Goal: Find specific page/section: Find specific page/section

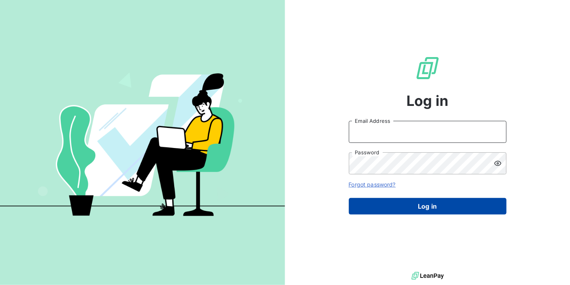
type input "[DOMAIN_NAME][EMAIL_ADDRESS][DOMAIN_NAME]"
click at [438, 206] on button "Log in" at bounding box center [428, 206] width 158 height 17
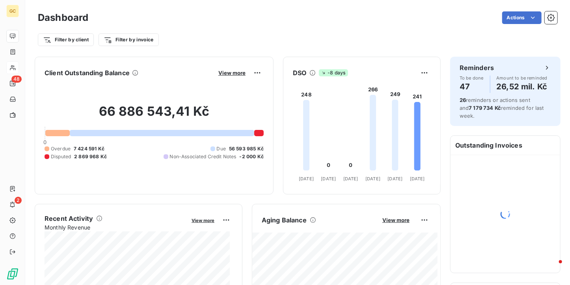
click at [17, 67] on div at bounding box center [12, 67] width 13 height 13
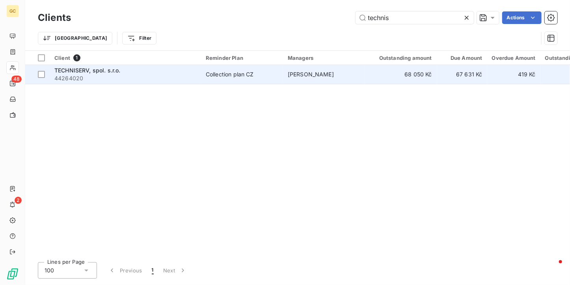
type input "technis"
click at [233, 73] on div "Collection plan CZ" at bounding box center [230, 75] width 48 height 8
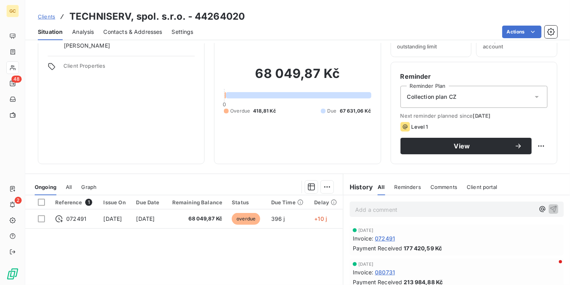
scroll to position [118, 0]
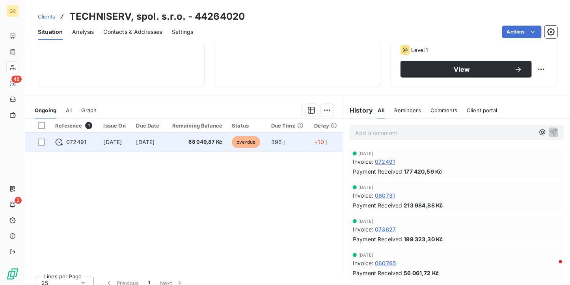
click at [211, 138] on span "68 049,87 Kč" at bounding box center [196, 142] width 52 height 8
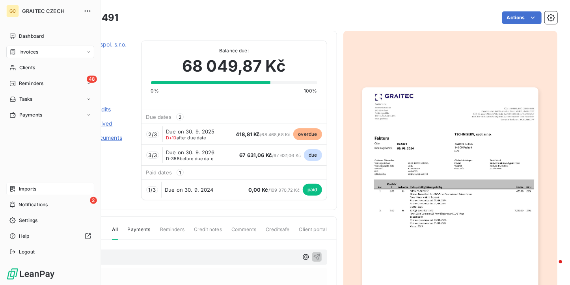
click at [24, 191] on span "Imports" at bounding box center [27, 189] width 17 height 7
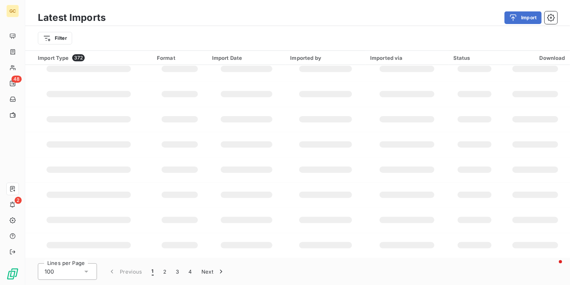
scroll to position [185, 0]
